Goal: Check status: Check status

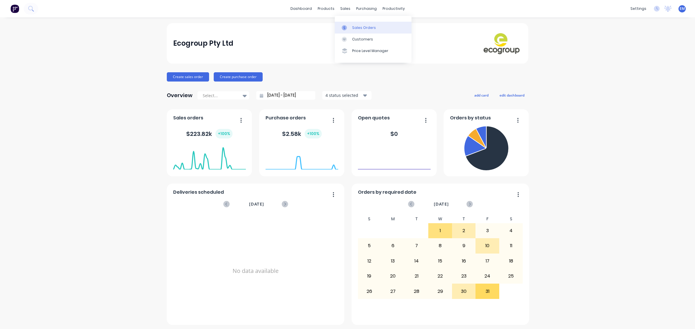
click at [350, 24] on link "Sales Orders" at bounding box center [373, 28] width 77 height 12
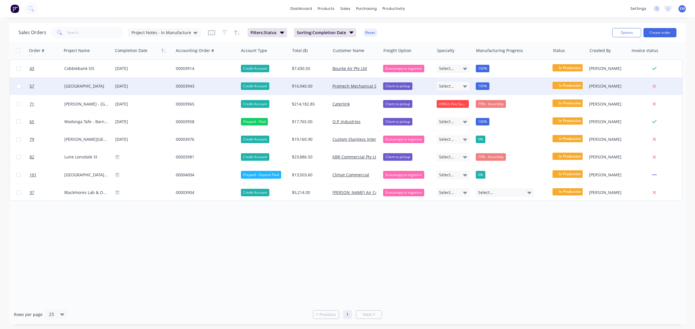
click at [189, 85] on div "00003943" at bounding box center [205, 86] width 58 height 6
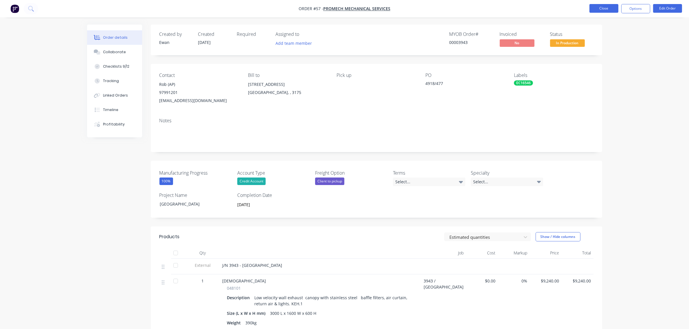
click at [598, 6] on button "Close" at bounding box center [603, 8] width 29 height 9
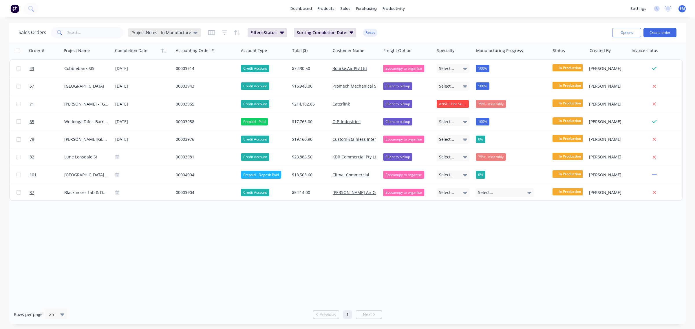
click at [188, 35] on div "Project Notes - In Manufacture" at bounding box center [164, 32] width 73 height 9
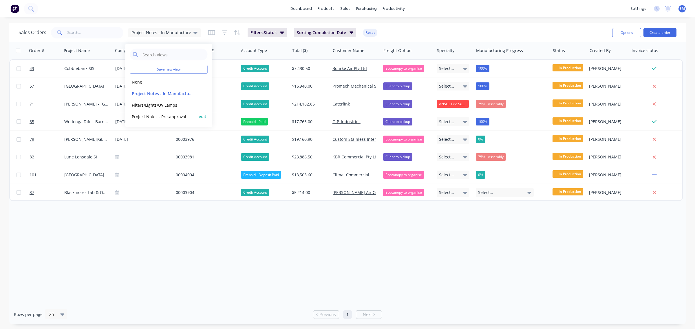
click at [185, 115] on button "Project Notes - Pre-approval" at bounding box center [163, 116] width 66 height 7
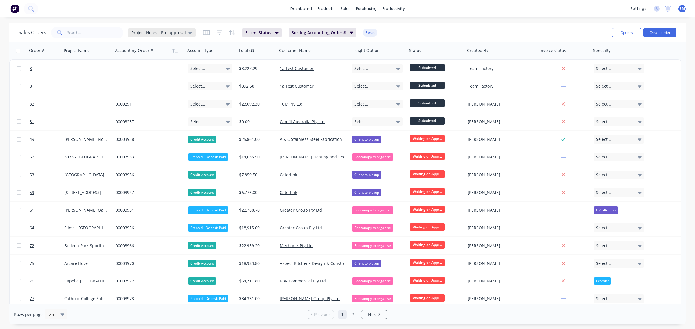
click at [182, 32] on span "Project Notes - Pre-approval" at bounding box center [158, 33] width 54 height 6
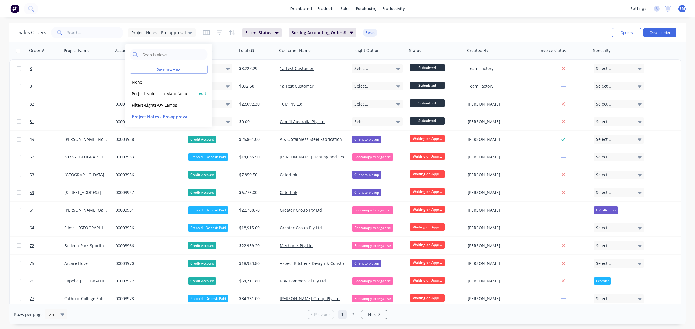
click at [170, 91] on button "Project Notes - In Manufacture (Default)" at bounding box center [163, 93] width 66 height 7
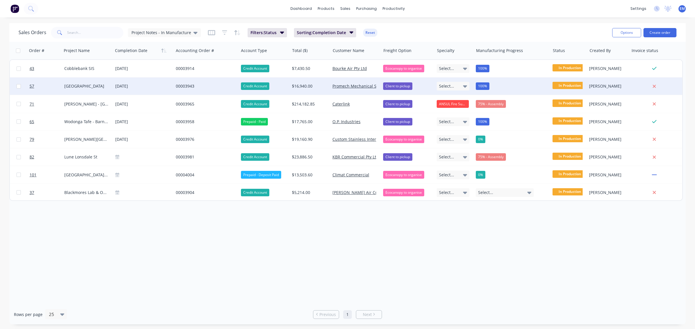
click at [186, 87] on div "00003943" at bounding box center [205, 86] width 58 height 6
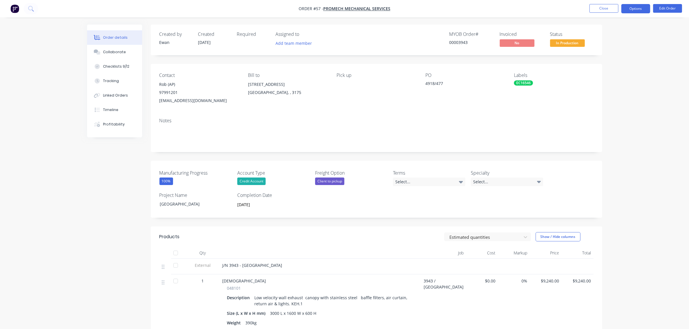
click at [634, 9] on button "Options" at bounding box center [635, 8] width 29 height 9
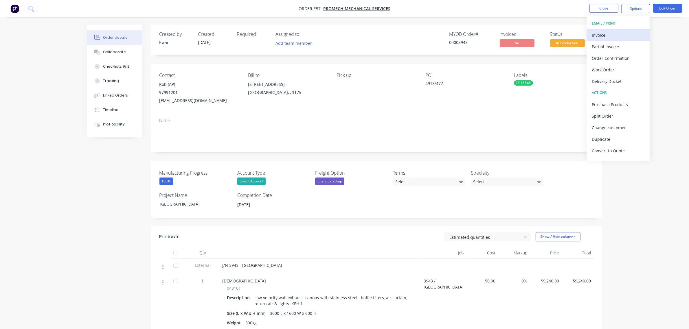
click at [611, 34] on div "Invoice" at bounding box center [618, 35] width 53 height 8
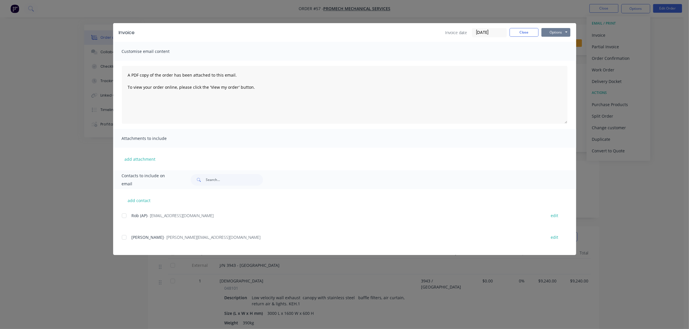
click at [552, 30] on button "Options" at bounding box center [555, 32] width 29 height 9
click at [556, 44] on button "Preview" at bounding box center [559, 43] width 37 height 10
click at [519, 34] on button "Close" at bounding box center [524, 32] width 29 height 9
